Goal: Use online tool/utility: Utilize a website feature to perform a specific function

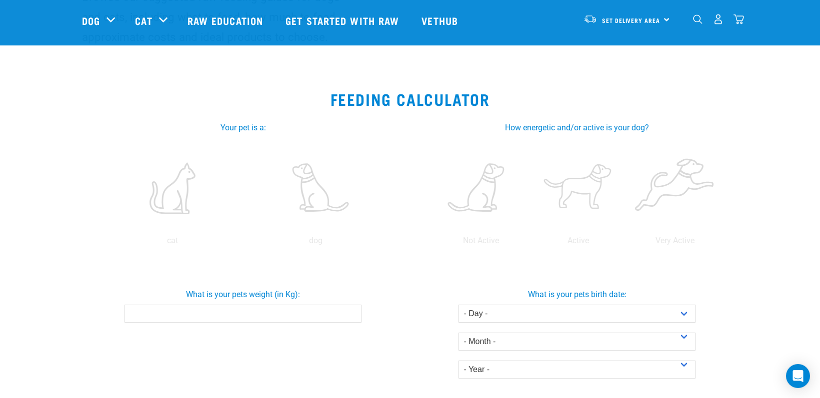
scroll to position [119, 0]
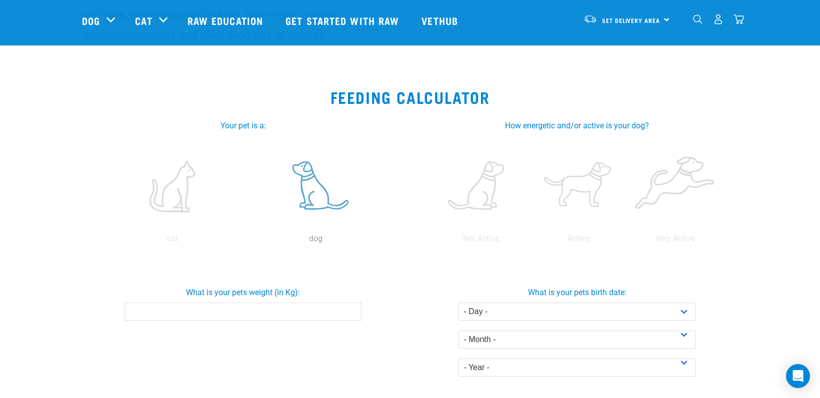
click at [321, 188] on label at bounding box center [315, 186] width 139 height 85
click at [244, 241] on input "radio" at bounding box center [244, 241] width 0 height 0
click at [593, 185] on label at bounding box center [577, 186] width 93 height 85
click at [529, 241] on input "radio" at bounding box center [529, 241] width 0 height 0
click at [339, 307] on input "What is your pets weight (in Kg):" at bounding box center [242, 312] width 236 height 18
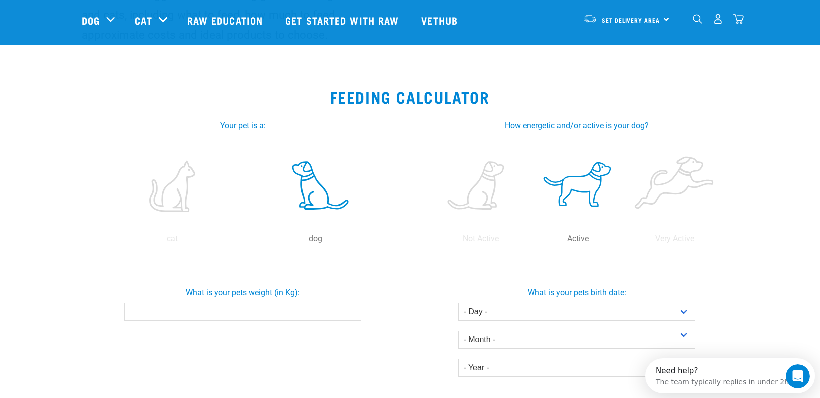
scroll to position [0, 0]
type input "28"
click at [423, 336] on div "What is your pets birth date: - Day - 1 2 3 4 5 6 7 8 9 10 11 12 13 14 15 16 17…" at bounding box center [577, 328] width 338 height 98
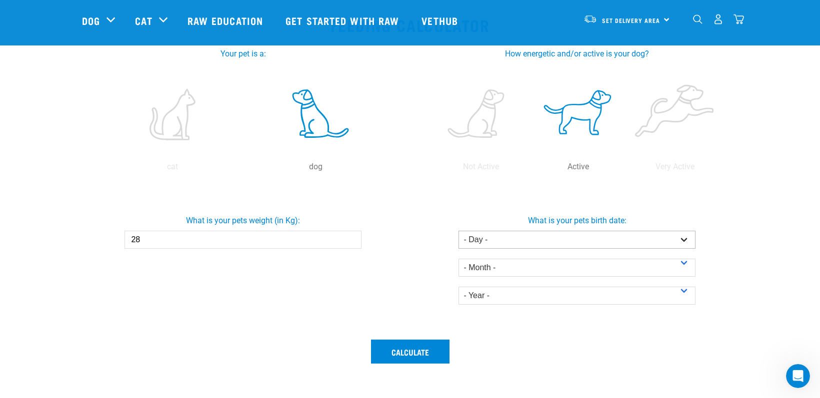
scroll to position [195, 0]
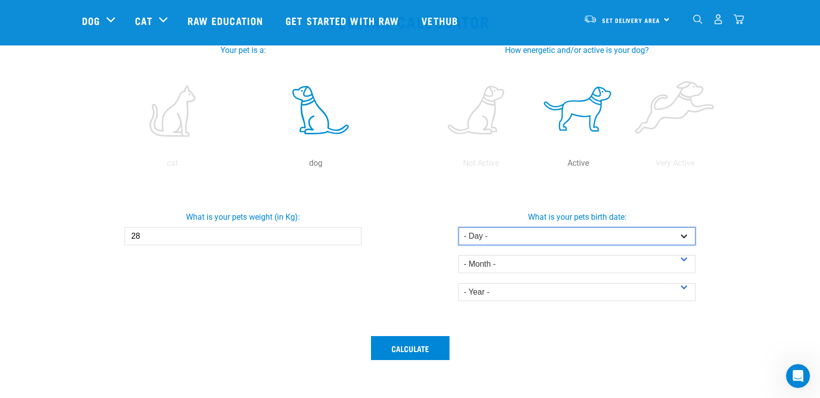
click at [533, 239] on select "- Day - 1 2 3 4 5 6 7 8 9 10 11 12 13 14 15 16 17 18 19 20 21 22 23 24 25 26 27" at bounding box center [576, 236] width 236 height 18
select select "10"
click at [458, 227] on select "- Day - 1 2 3 4 5 6 7 8 9 10 11 12 13 14 15 16 17 18 19 20 21 22 23 24 25 26 27" at bounding box center [576, 236] width 236 height 18
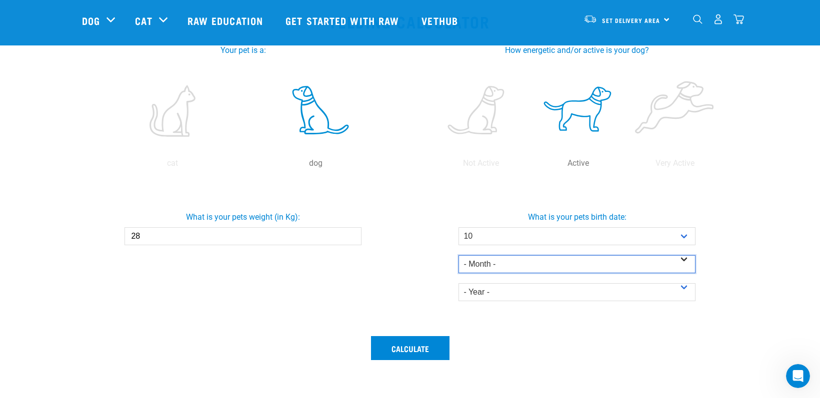
click at [544, 266] on select "- Month - January February March April May June July August September October N…" at bounding box center [576, 264] width 236 height 18
select select "October"
click at [458, 255] on select "- Month - January February March April May June July August September October N…" at bounding box center [576, 264] width 236 height 18
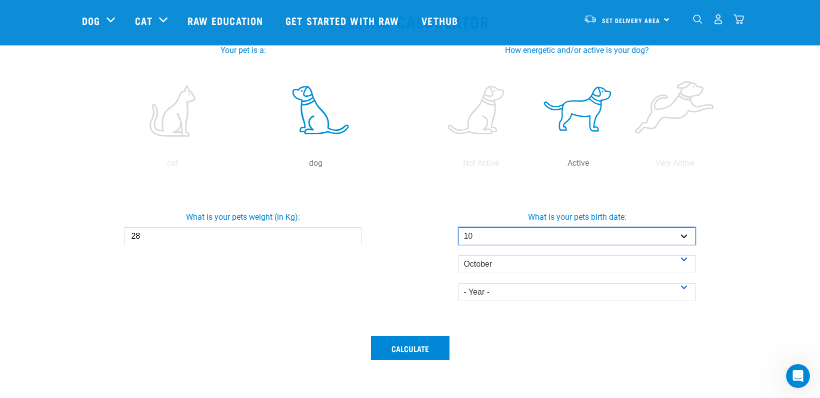
click at [547, 236] on select "- Day - 1 2 3 4 5 6 7 8 9 10 11 12 13 14 15 16 17 18 19 20 21 22 23 24 25 26 27" at bounding box center [576, 236] width 236 height 18
select select "28"
click at [458, 227] on select "- Day - 1 2 3 4 5 6 7 8 9 10 11 12 13 14 15 16 17 18 19 20 21 22 23 24 25 26 27" at bounding box center [576, 236] width 236 height 18
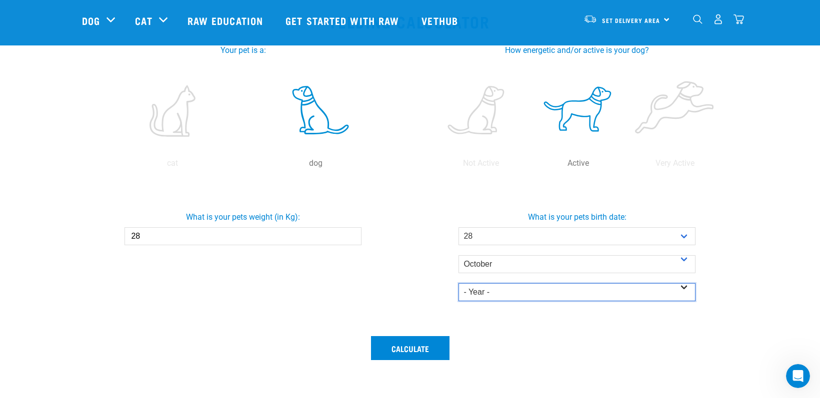
click at [532, 294] on select "- Year - 2025 2024 2023 2022 2021 2020 2019 2018 2017 2016 2015 2014" at bounding box center [576, 292] width 236 height 18
select select "2018"
click at [458, 283] on select "- Year - 2025 2024 2023 2022 2021 2020 2019 2018 2017 2016 2015 2014" at bounding box center [576, 292] width 236 height 18
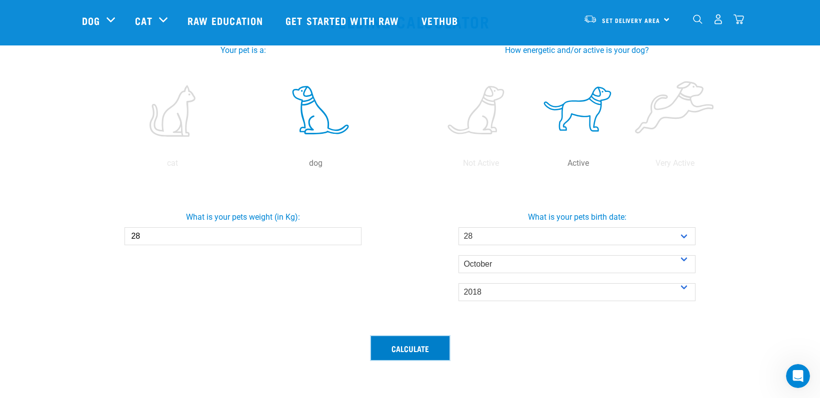
click at [424, 345] on button "Calculate" at bounding box center [410, 348] width 78 height 24
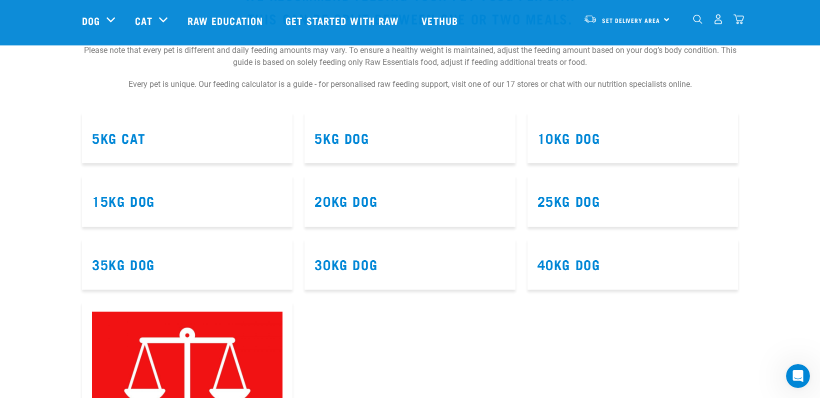
scroll to position [590, 0]
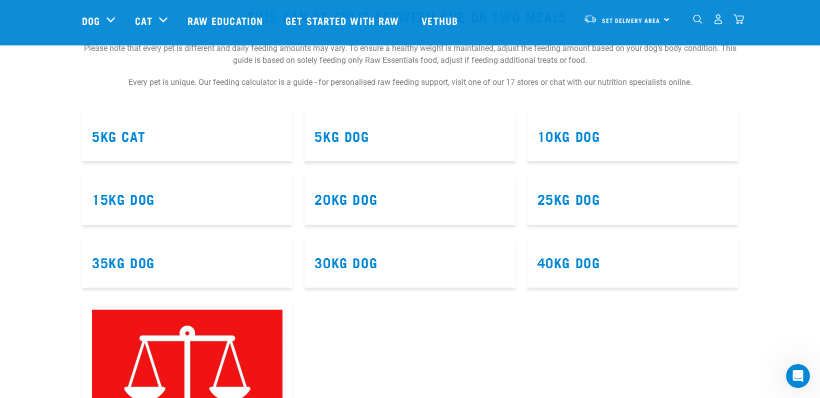
click at [349, 271] on article "30kg Dog" at bounding box center [409, 262] width 210 height 51
click at [344, 258] on link "30kg Dog" at bounding box center [345, 261] width 63 height 7
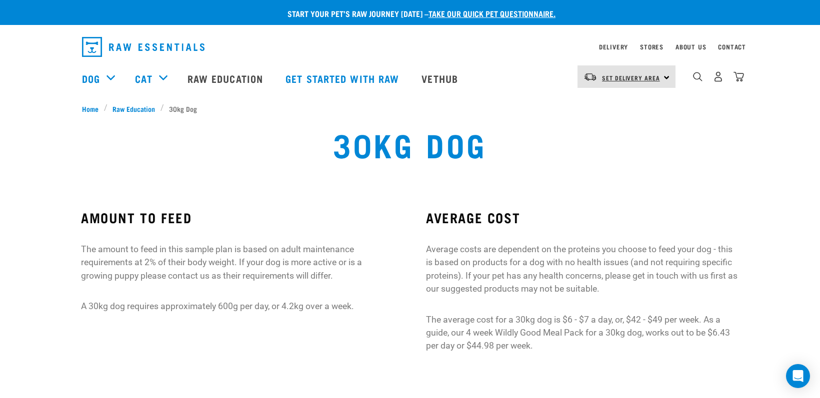
click at [655, 81] on link "Set Delivery Area" at bounding box center [631, 78] width 58 height 16
